Goal: Transaction & Acquisition: Obtain resource

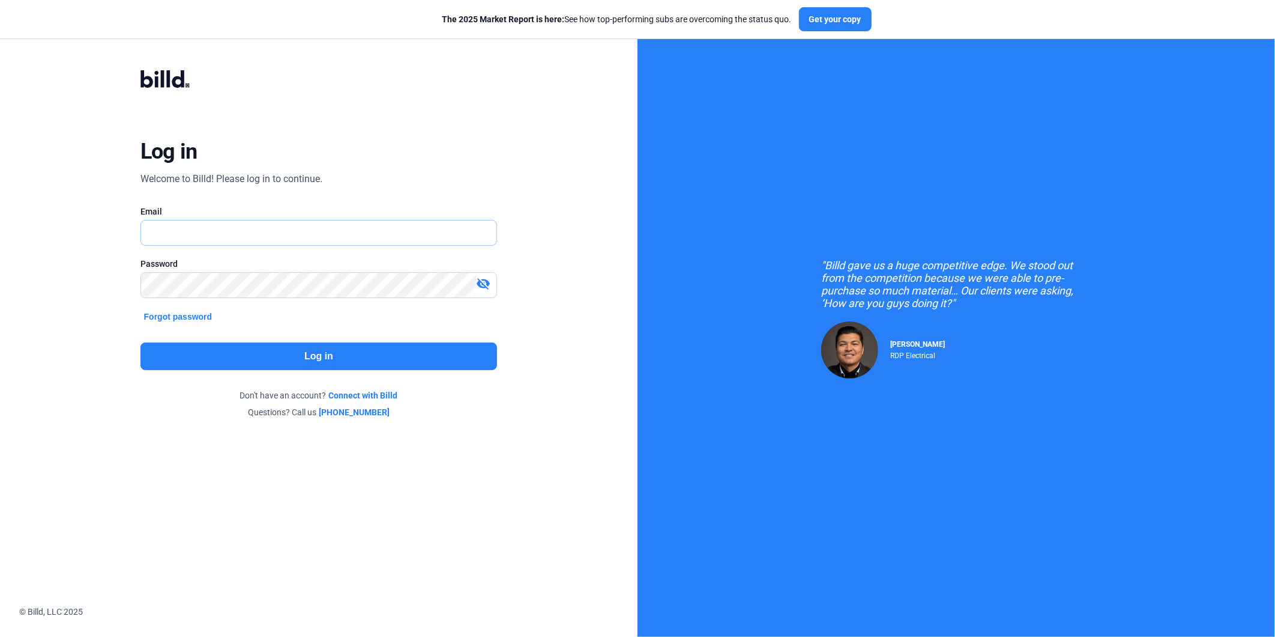
type input "[PERSON_NAME][EMAIL_ADDRESS][DOMAIN_NAME]"
click at [226, 351] on button "Log in" at bounding box center [319, 356] width 357 height 28
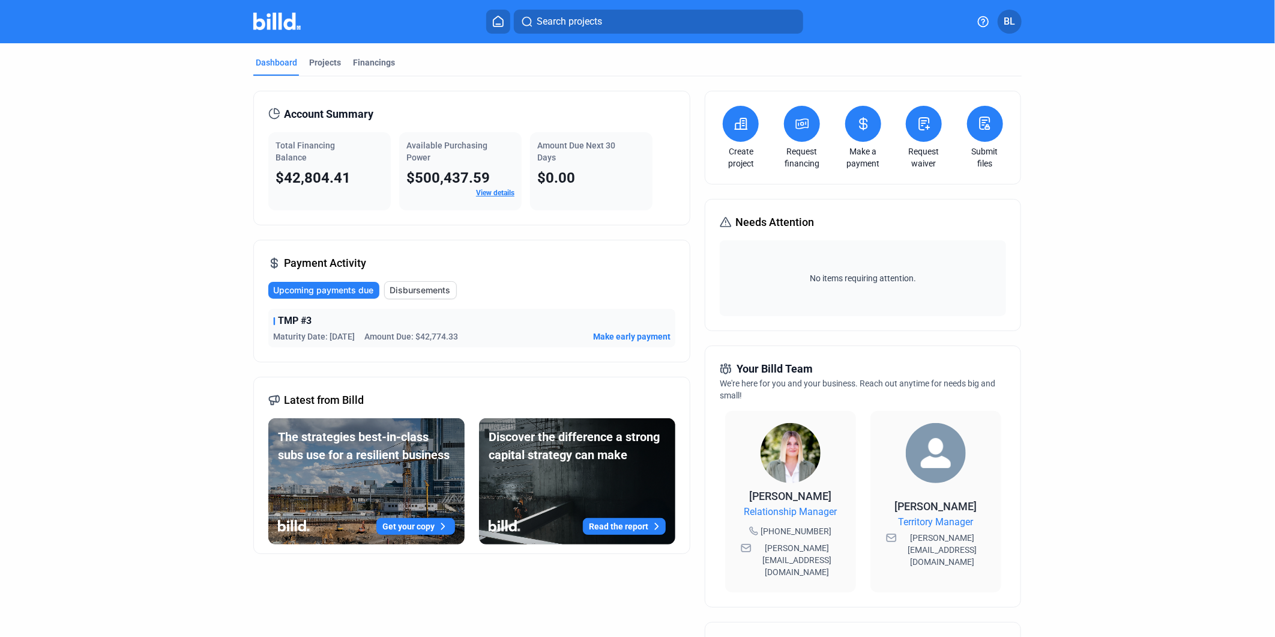
click at [800, 126] on icon at bounding box center [802, 123] width 15 height 14
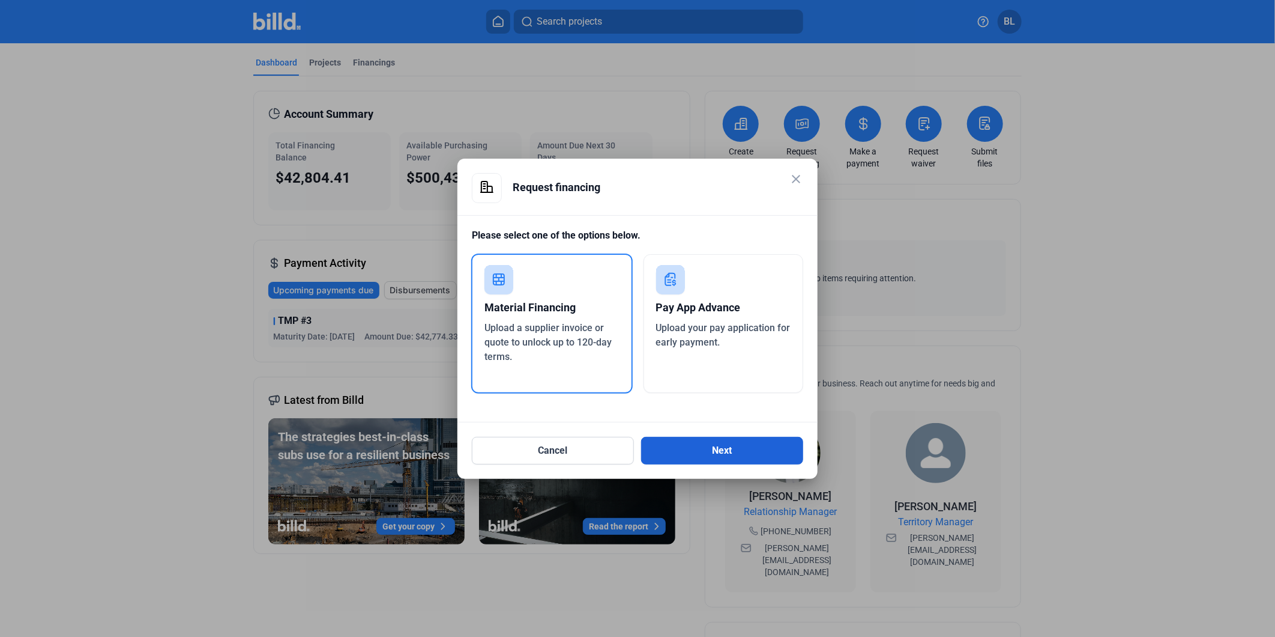
click at [716, 452] on button "Next" at bounding box center [722, 451] width 162 height 28
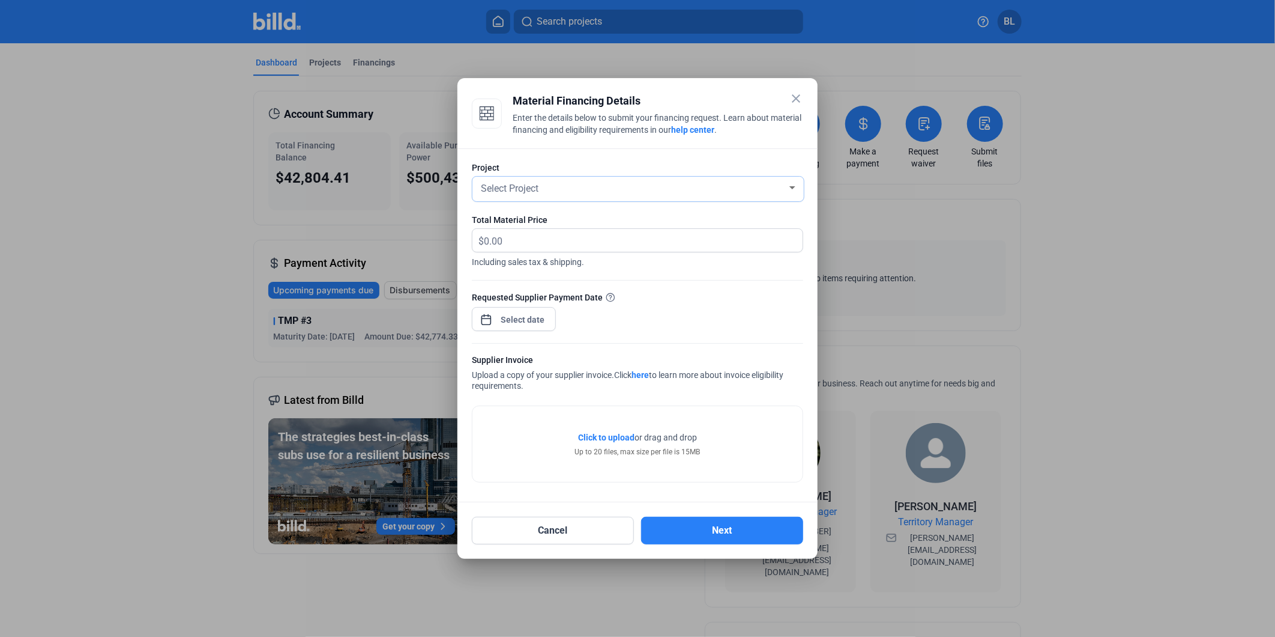
click at [626, 190] on div "Select Project" at bounding box center [633, 187] width 309 height 17
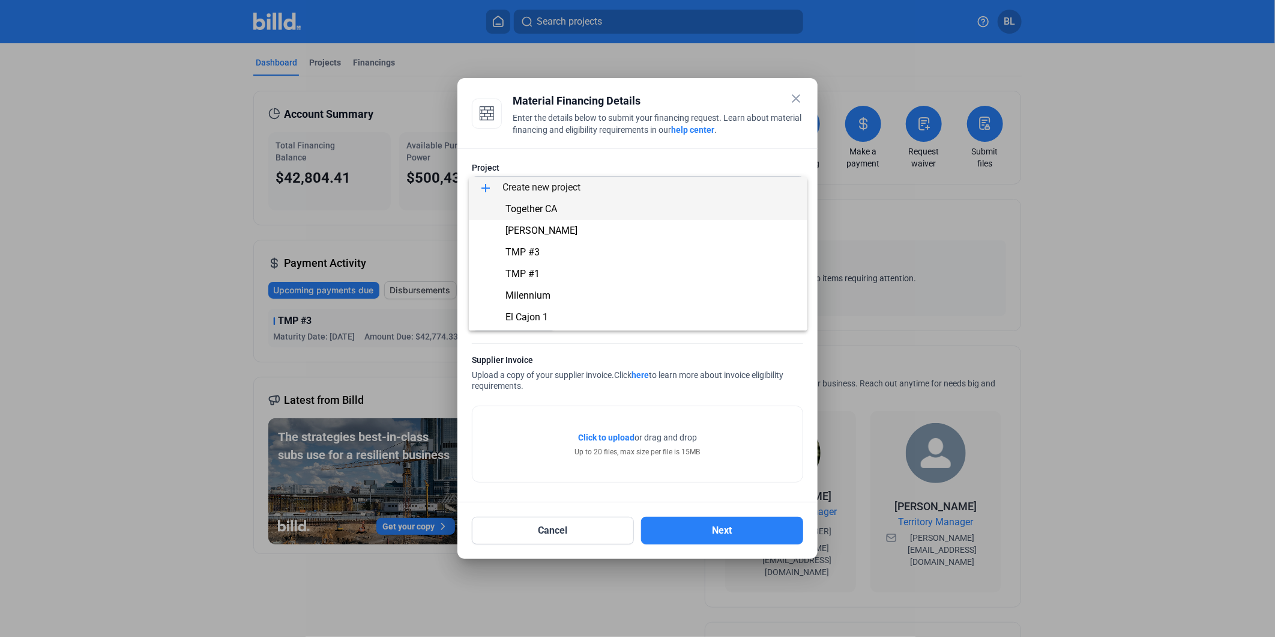
click at [536, 214] on span "Together CA" at bounding box center [638, 209] width 319 height 22
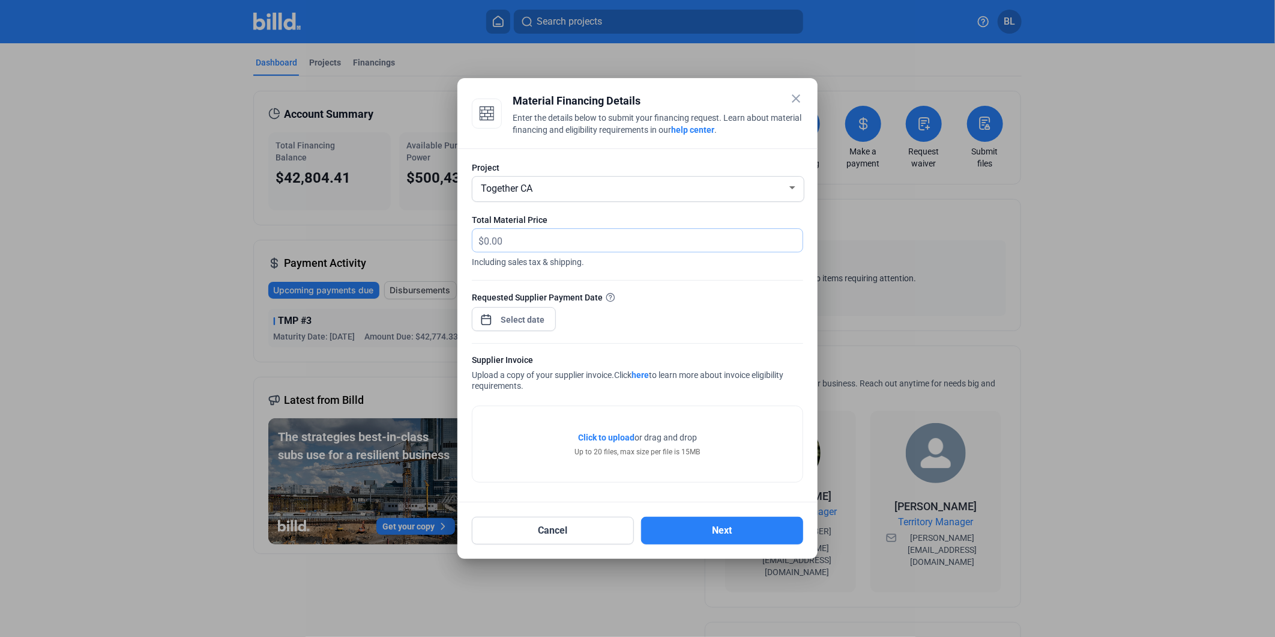
click at [511, 247] on input "text" at bounding box center [636, 240] width 305 height 23
click at [538, 240] on input "text" at bounding box center [643, 240] width 319 height 23
type input "22,531.81"
click at [509, 316] on div "close Material Financing Details Enter the details below to submit your financi…" at bounding box center [637, 318] width 1275 height 637
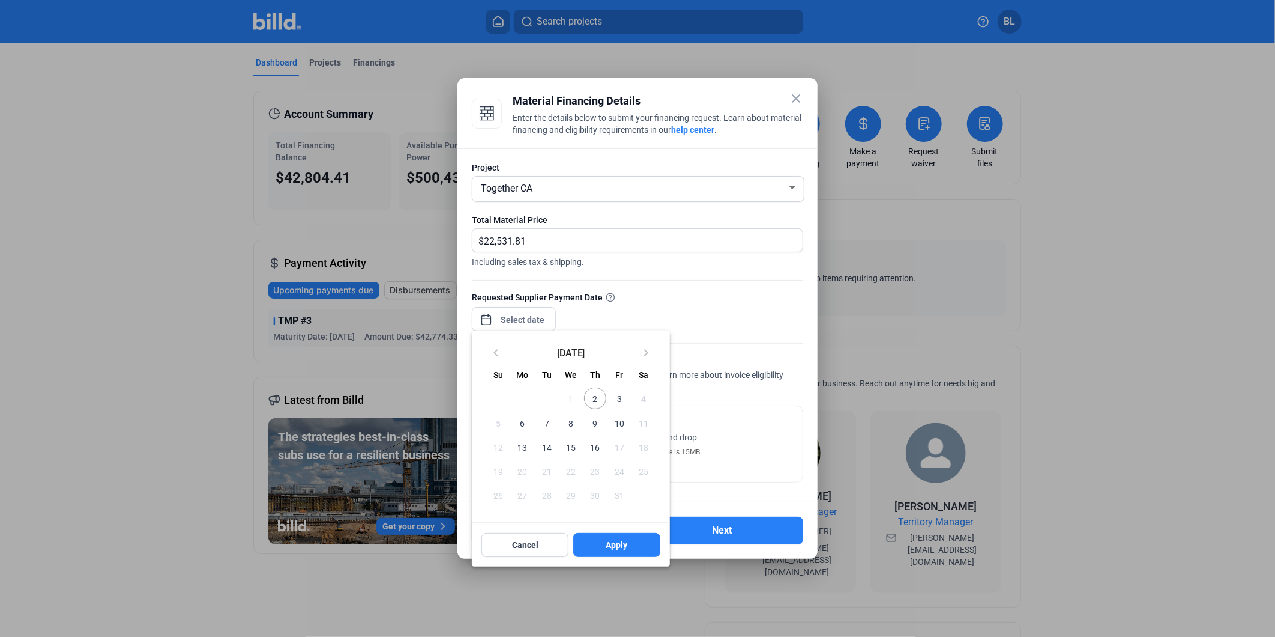
click at [596, 396] on span "2" at bounding box center [595, 398] width 22 height 22
click at [623, 547] on span "Apply" at bounding box center [618, 545] width 22 height 12
click at [706, 321] on div at bounding box center [637, 318] width 1275 height 637
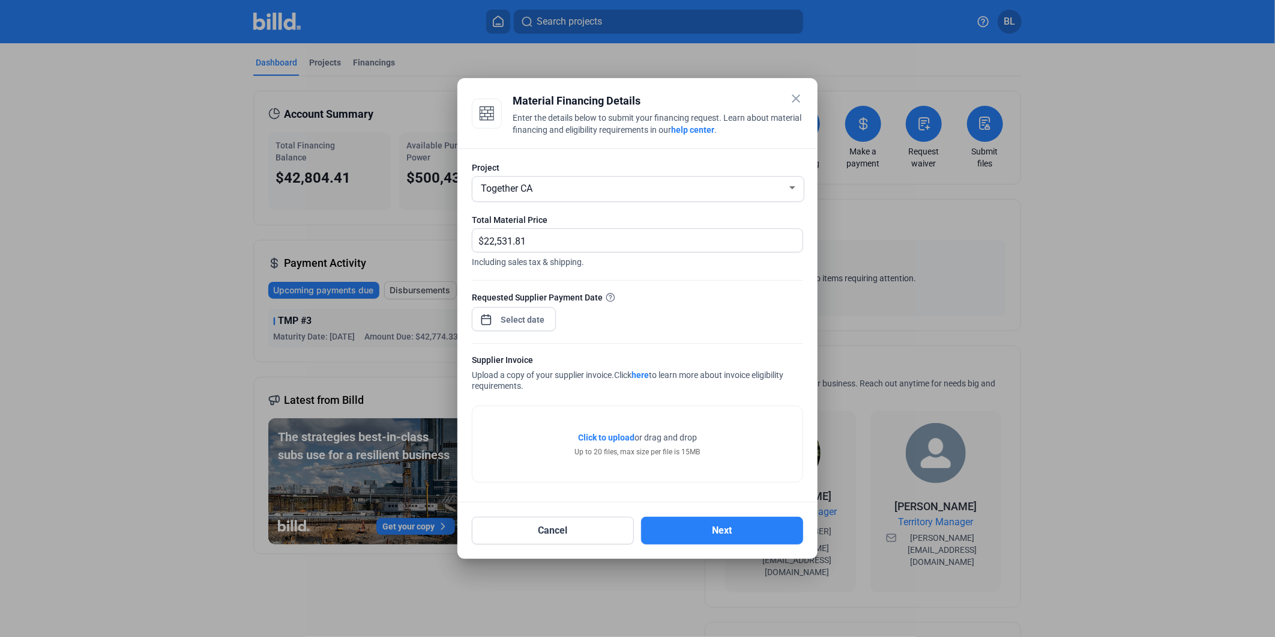
click at [723, 386] on div "Supplier Invoice Upload a copy of your supplier invoice. Click here to learn mo…" at bounding box center [637, 374] width 331 height 40
click at [568, 495] on div "Project Together CA Total Material Price $ 22,531.81 Including sales tax & ship…" at bounding box center [638, 325] width 360 height 354
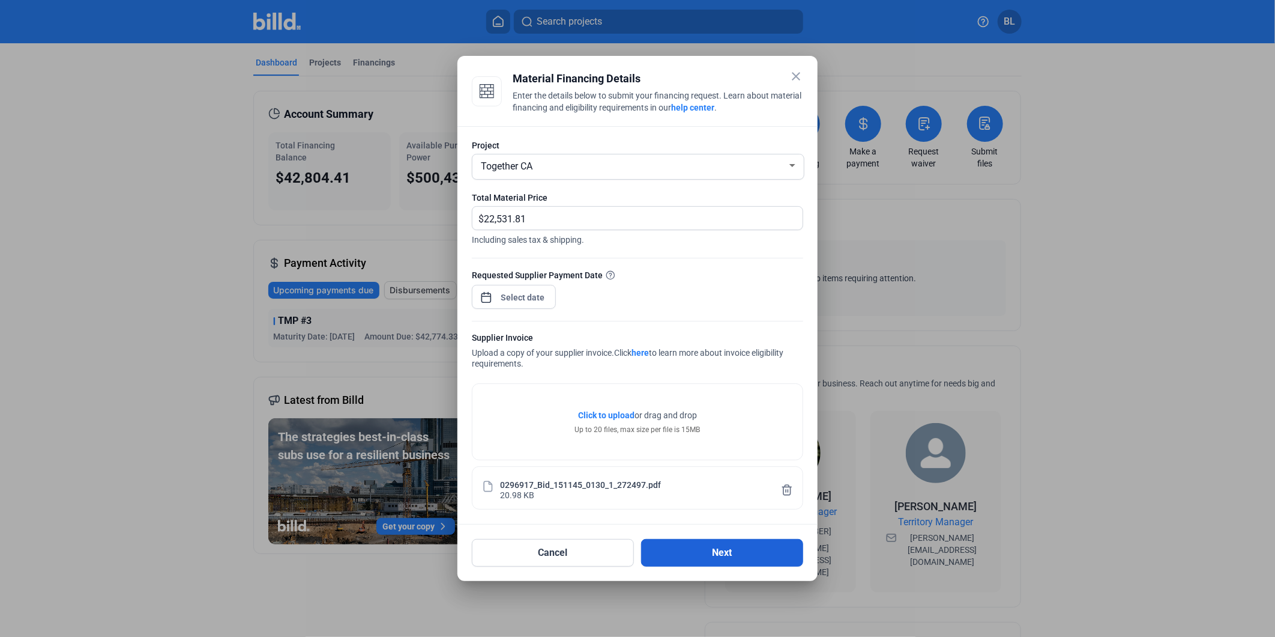
click at [689, 561] on button "Next" at bounding box center [722, 553] width 162 height 28
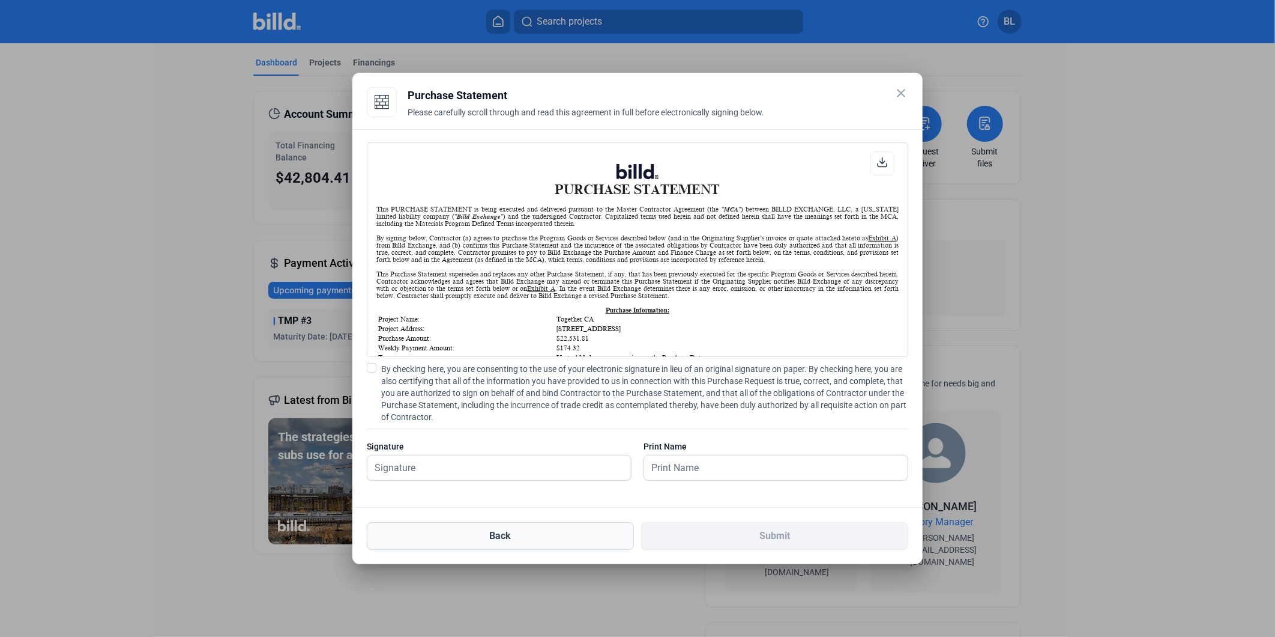
scroll to position [1, 0]
click at [375, 370] on span at bounding box center [372, 368] width 10 height 10
click at [0, 0] on input "By checking here, you are consenting to the use of your electronic signature in…" at bounding box center [0, 0] width 0 height 0
click at [399, 464] on input "text" at bounding box center [493, 467] width 250 height 25
type input "[PERSON_NAME]"
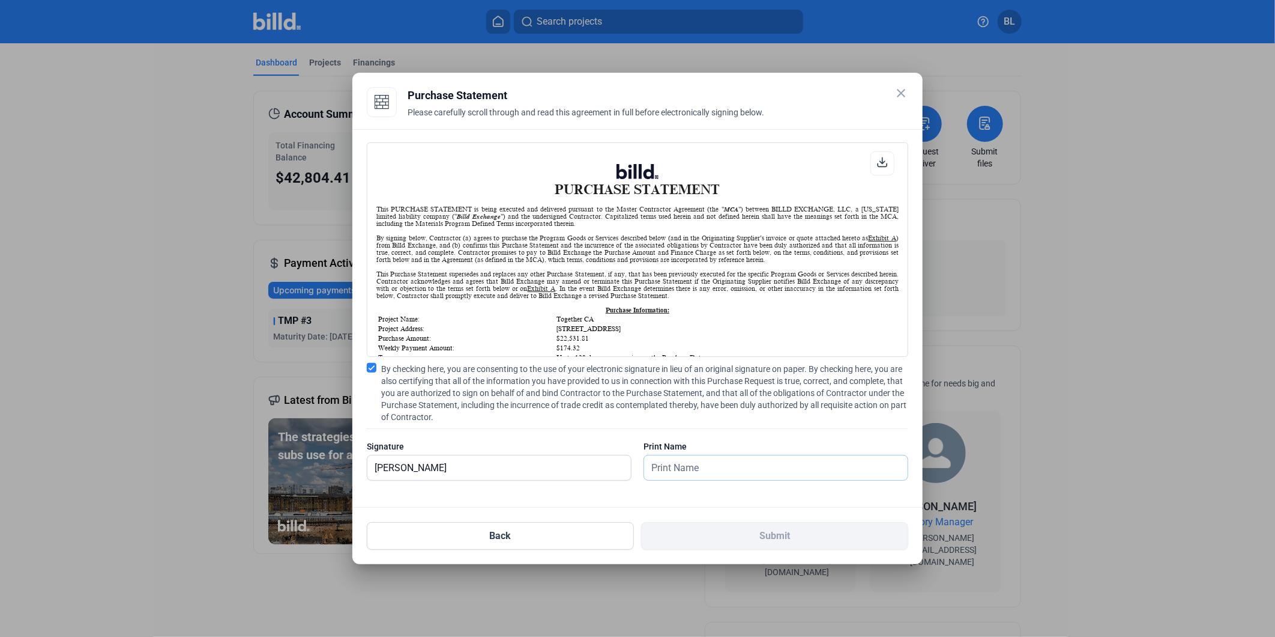
type input "[PERSON_NAME]"
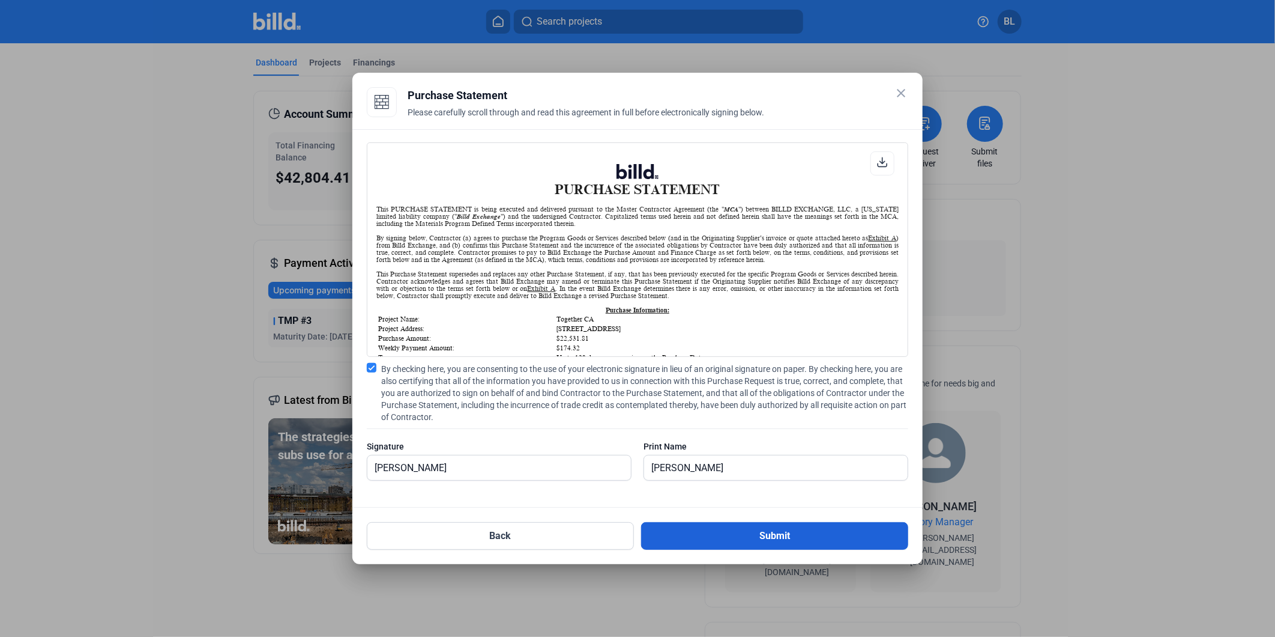
click at [686, 536] on button "Submit" at bounding box center [774, 536] width 267 height 28
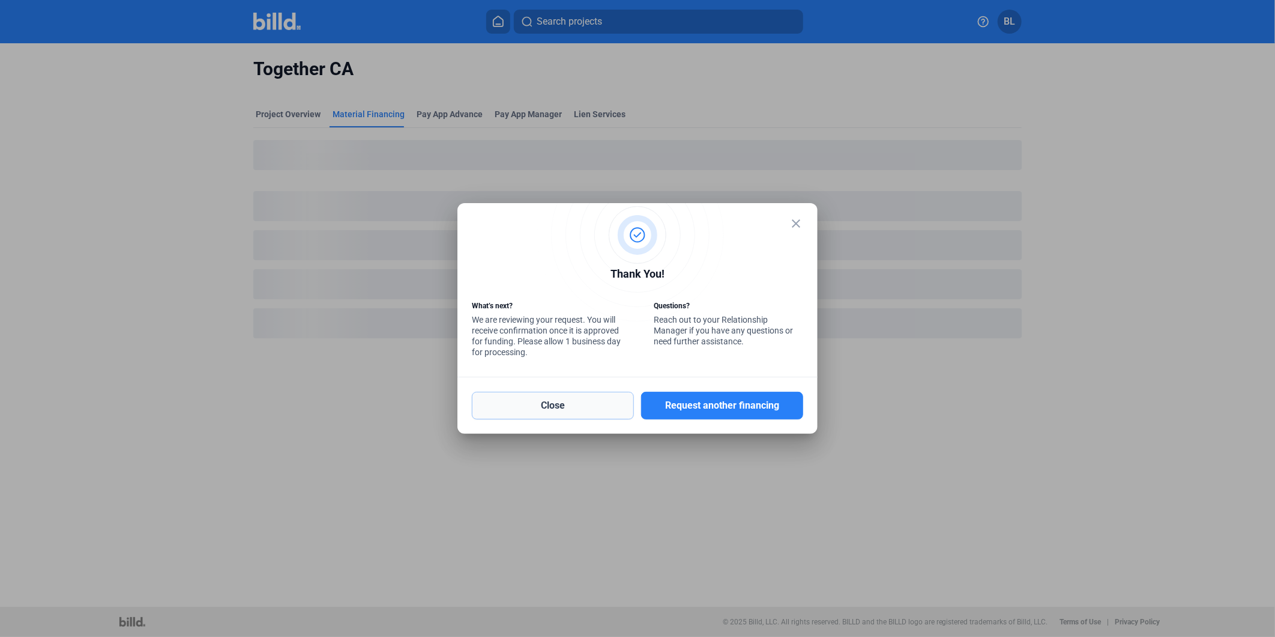
click at [560, 407] on button "Close" at bounding box center [553, 406] width 162 height 28
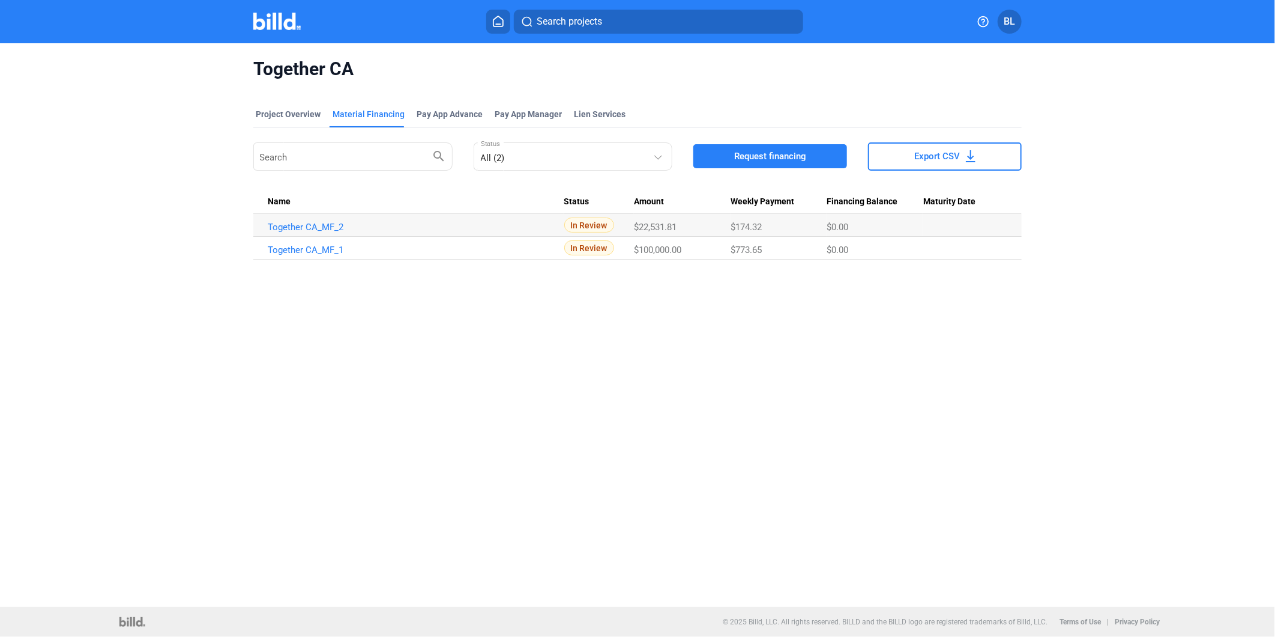
click at [285, 20] on img at bounding box center [276, 21] width 47 height 17
